Goal: Task Accomplishment & Management: Manage account settings

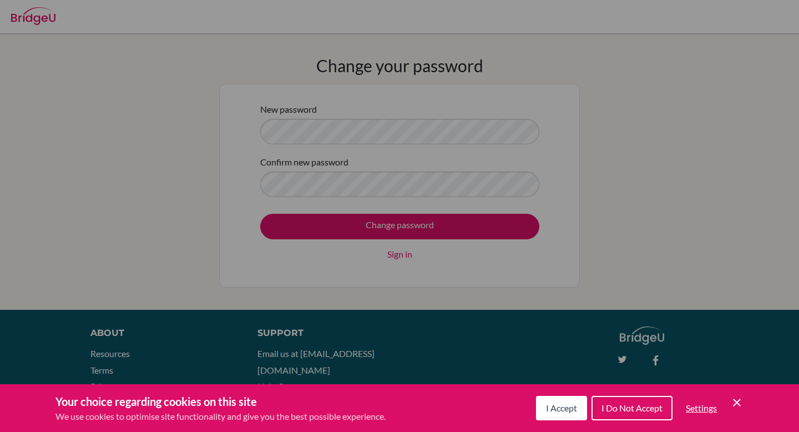
click at [555, 402] on span "I Accept" at bounding box center [561, 407] width 31 height 11
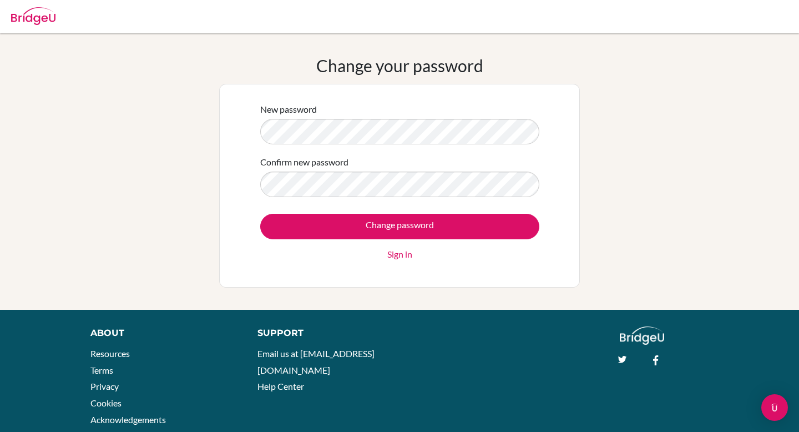
click at [510, 116] on div "New password" at bounding box center [399, 124] width 279 height 42
click at [260, 214] on input "Change password" at bounding box center [399, 227] width 279 height 26
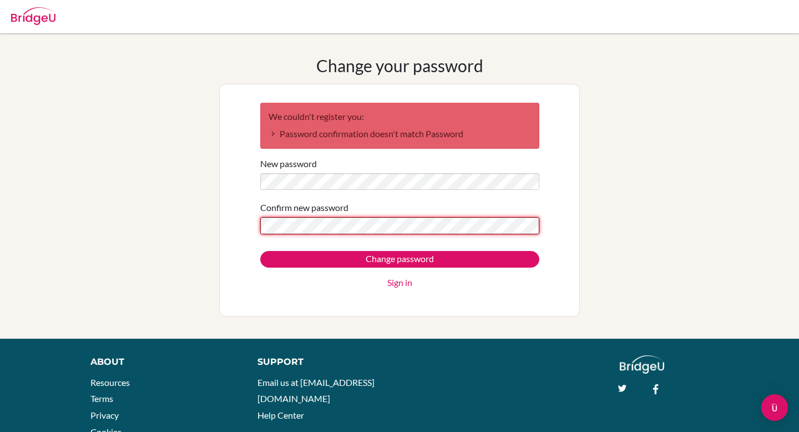
click at [260, 251] on input "Change password" at bounding box center [399, 259] width 279 height 17
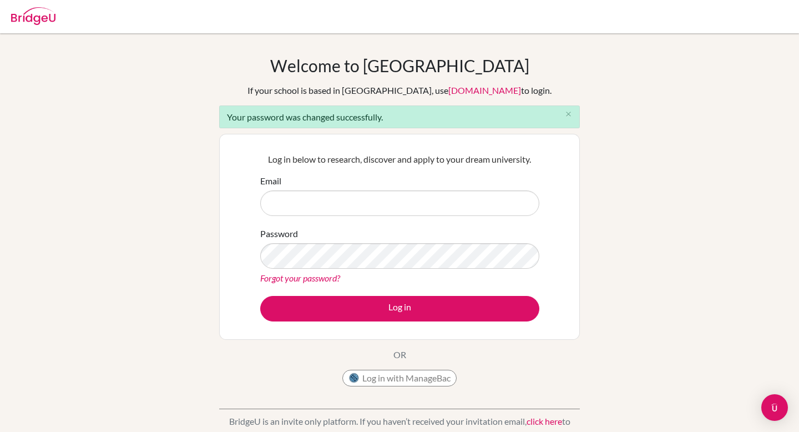
type input "i"
